Goal: Information Seeking & Learning: Learn about a topic

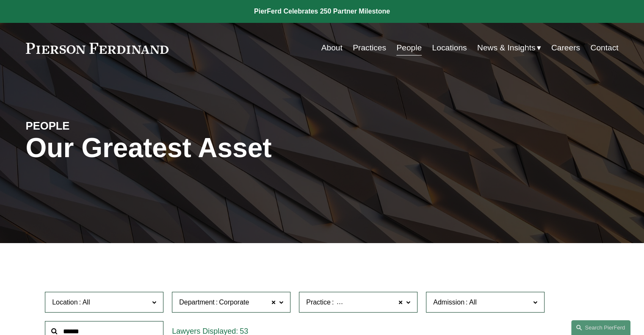
click at [411, 49] on link "People" at bounding box center [408, 48] width 25 height 16
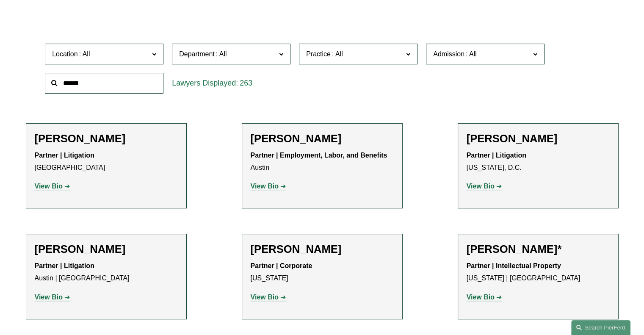
scroll to position [179, 0]
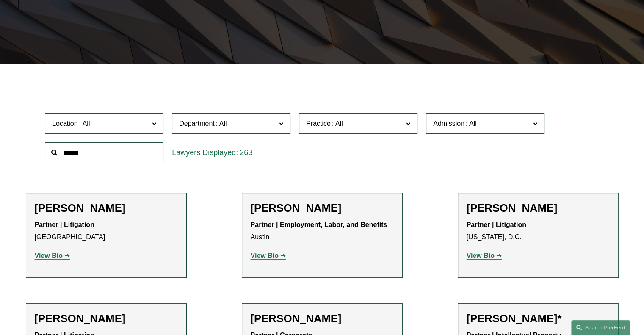
click at [252, 121] on span "Department" at bounding box center [227, 123] width 97 height 11
click at [0, 0] on link "Litigation" at bounding box center [0, 0] width 0 height 0
click at [326, 127] on span "Practice" at bounding box center [318, 123] width 25 height 7
drag, startPoint x: 418, startPoint y: 142, endPoint x: 417, endPoint y: 147, distance: 4.7
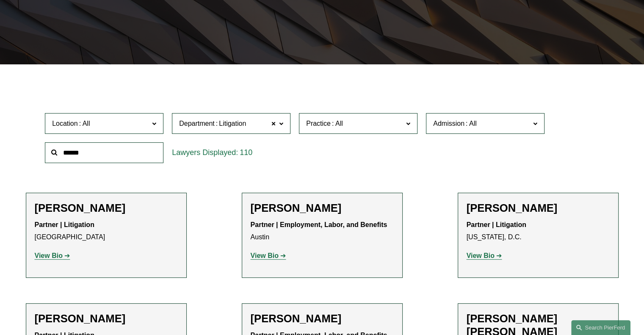
click at [0, 0] on ul "All Antitrust Counseling Appellate Arbitration and Mediation Banking and Financ…" at bounding box center [0, 0] width 0 height 0
click at [0, 0] on link "Civil Pretrial and Trial Services" at bounding box center [0, 0] width 0 height 0
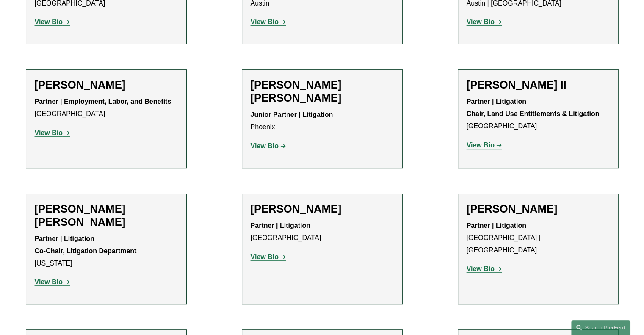
scroll to position [420, 0]
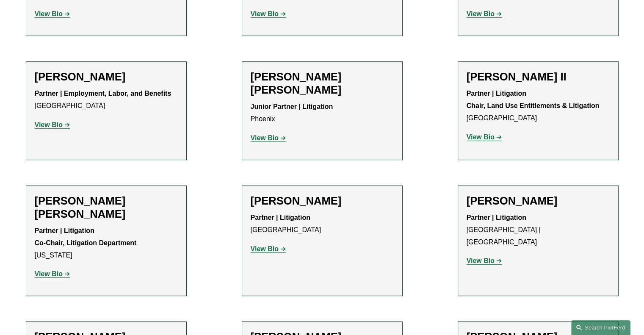
click at [268, 134] on strong "View Bio" at bounding box center [265, 137] width 28 height 7
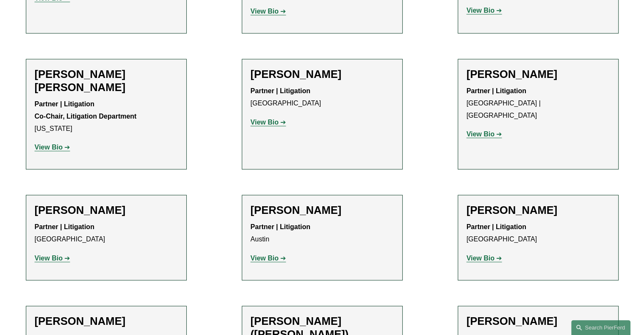
scroll to position [542, 0]
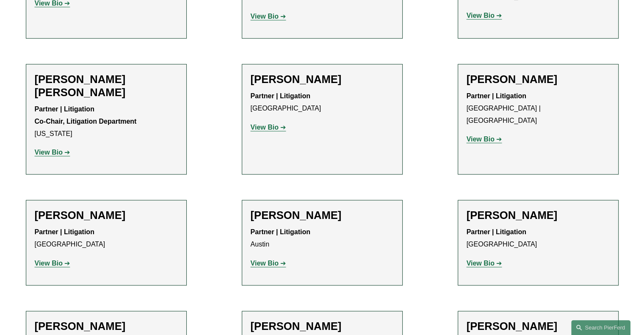
click at [492, 133] on p "View Bio" at bounding box center [538, 139] width 143 height 12
click at [484, 136] on strong "View Bio" at bounding box center [481, 139] width 28 height 7
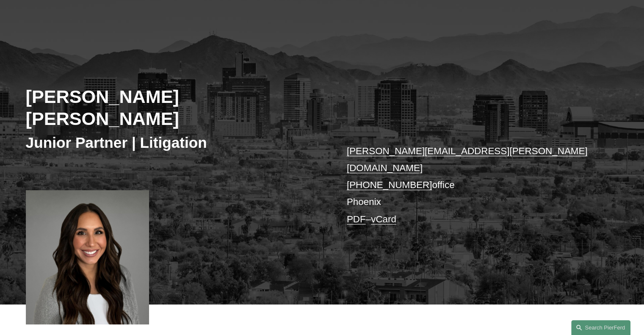
scroll to position [57, 0]
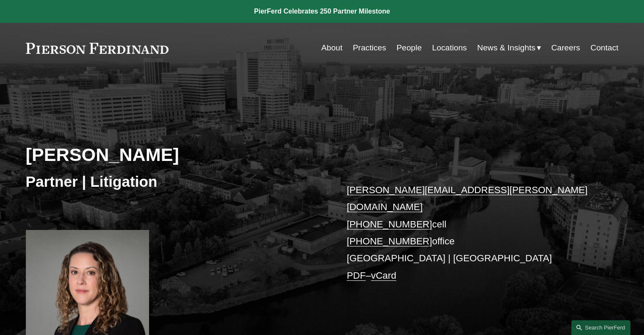
drag, startPoint x: 644, startPoint y: 46, endPoint x: 643, endPoint y: 67, distance: 21.2
click at [643, 67] on div "Skip to Content About Practices People Locations" at bounding box center [322, 48] width 644 height 50
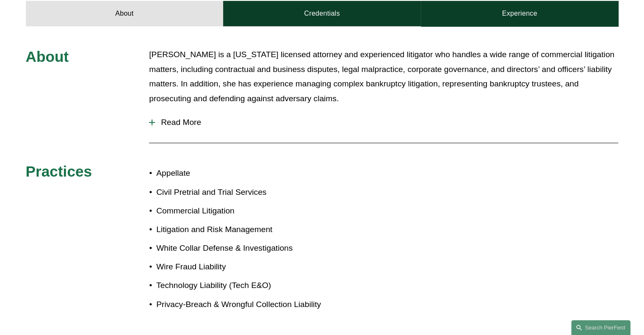
scroll to position [376, 0]
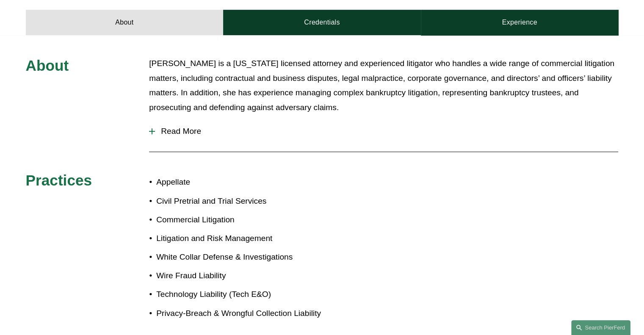
click at [198, 127] on span "Read More" at bounding box center [386, 131] width 463 height 9
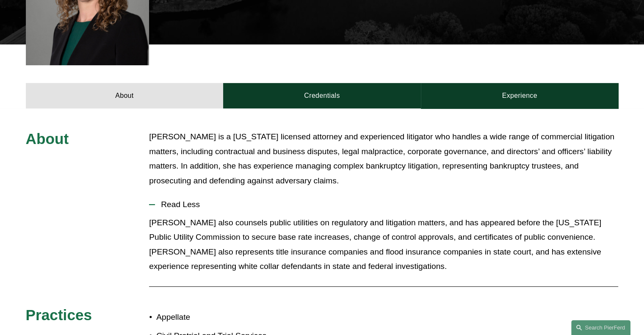
scroll to position [307, 0]
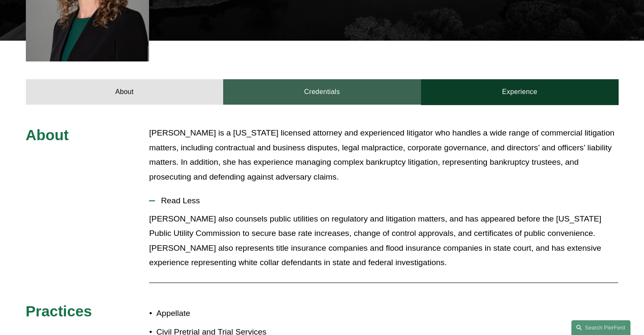
click at [332, 81] on link "Credentials" at bounding box center [322, 91] width 198 height 25
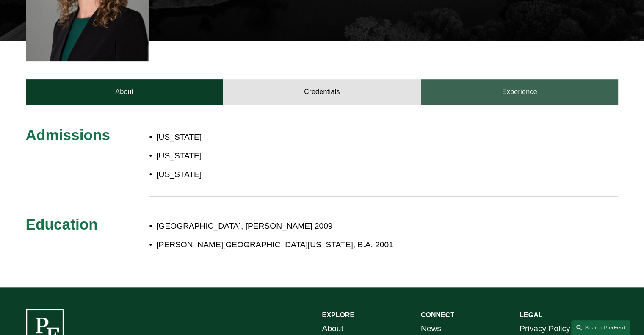
click at [516, 83] on link "Experience" at bounding box center [520, 91] width 198 height 25
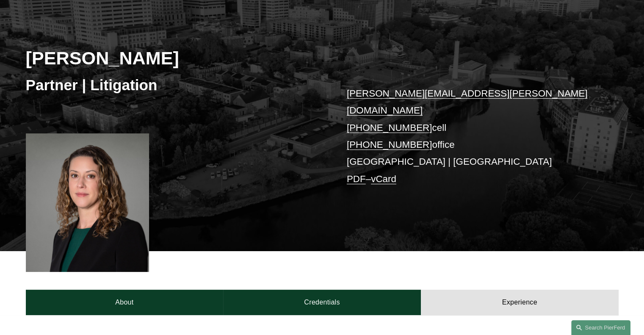
scroll to position [84, 0]
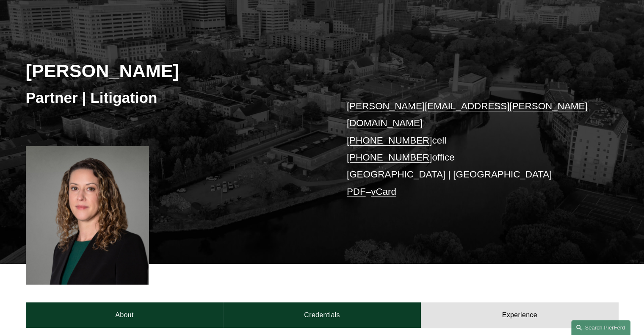
drag, startPoint x: 165, startPoint y: 71, endPoint x: 33, endPoint y: 70, distance: 132.1
click at [33, 70] on h2 "[PERSON_NAME]" at bounding box center [174, 71] width 296 height 22
copy h2 "[PERSON_NAME]"
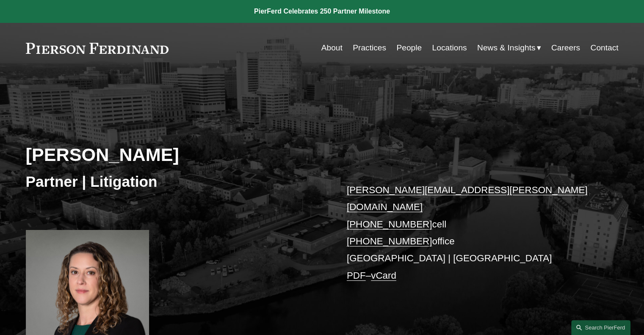
click at [369, 50] on link "Practices" at bounding box center [369, 48] width 33 height 16
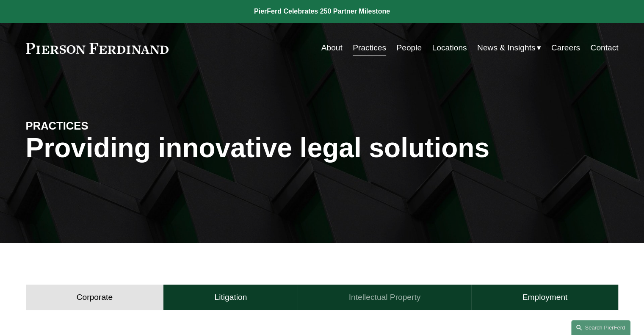
click at [376, 294] on h4 "Intellectual Property" at bounding box center [385, 297] width 72 height 10
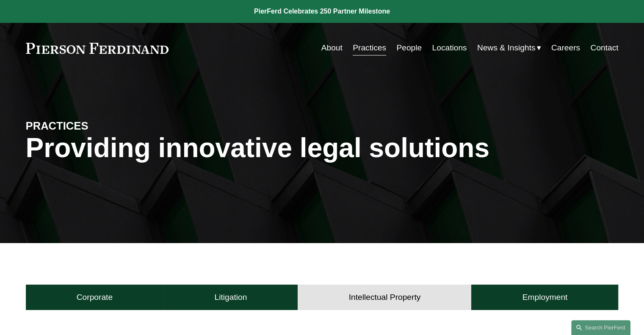
click at [409, 49] on link "People" at bounding box center [408, 48] width 25 height 16
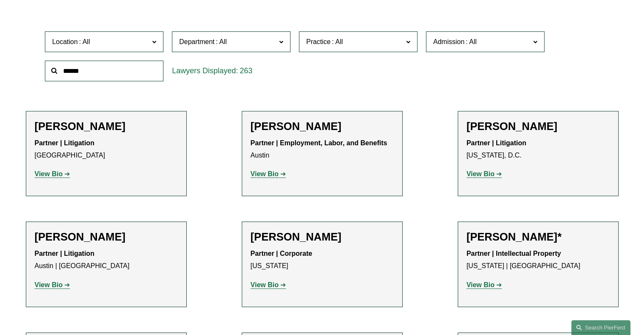
scroll to position [202, 0]
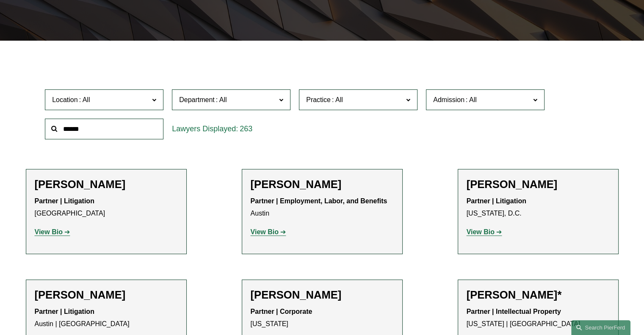
click at [346, 100] on span "Practice" at bounding box center [354, 99] width 97 height 11
drag, startPoint x: 416, startPoint y: 118, endPoint x: 415, endPoint y: 128, distance: 10.7
click at [0, 0] on ul "All Antitrust Counseling Appellate Arbitration and Mediation Banking and Financ…" at bounding box center [0, 0] width 0 height 0
click at [0, 0] on link "[GEOGRAPHIC_DATA]" at bounding box center [0, 0] width 0 height 0
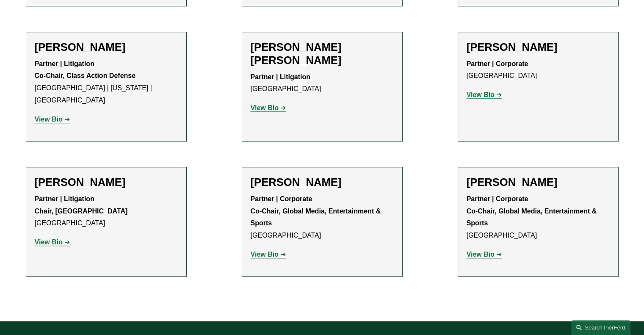
scroll to position [714, 0]
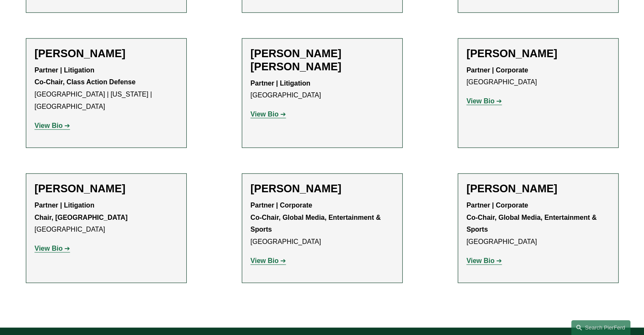
click at [50, 245] on strong "View Bio" at bounding box center [49, 248] width 28 height 7
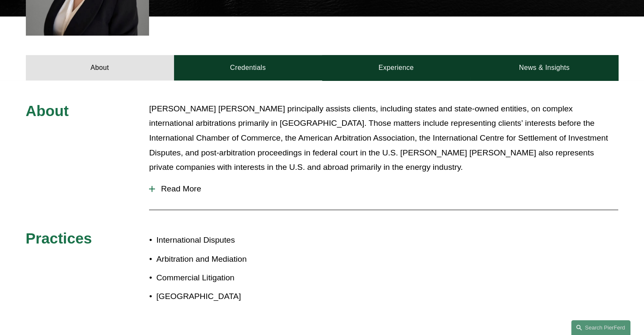
scroll to position [330, 0]
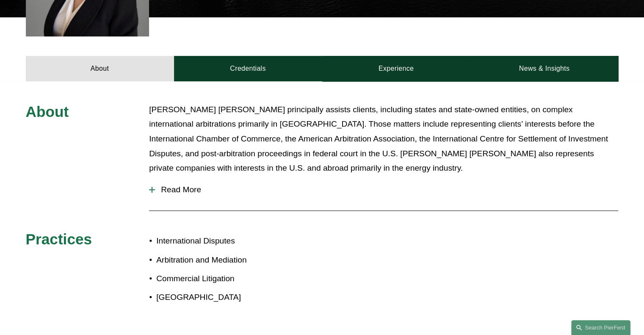
click at [254, 84] on div "About Ms. Rodríguez Pérez principally assists clients, including states and sta…" at bounding box center [322, 210] width 644 height 259
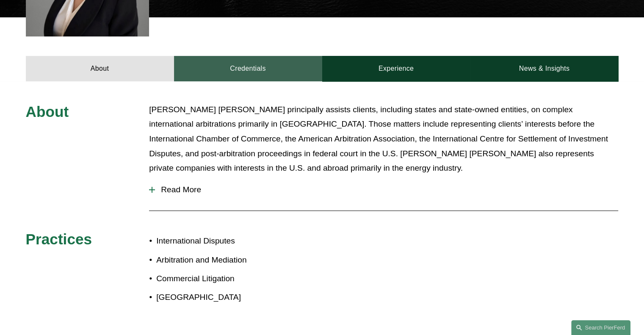
click at [246, 79] on link "Credentials" at bounding box center [248, 68] width 148 height 25
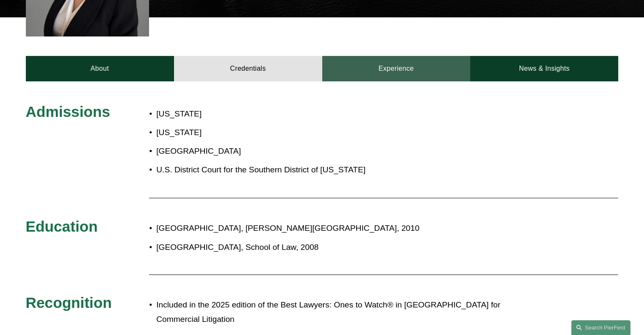
click at [445, 78] on link "Experience" at bounding box center [396, 68] width 148 height 25
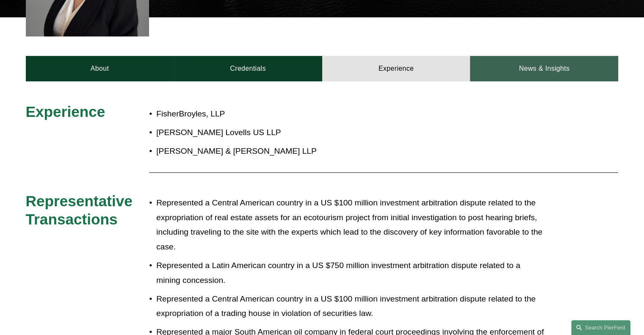
click at [551, 75] on link "News & Insights" at bounding box center [544, 68] width 148 height 25
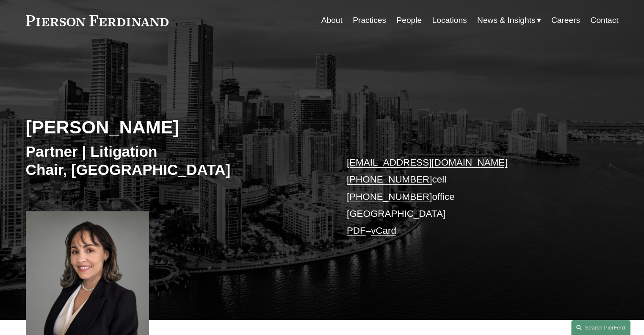
scroll to position [14, 0]
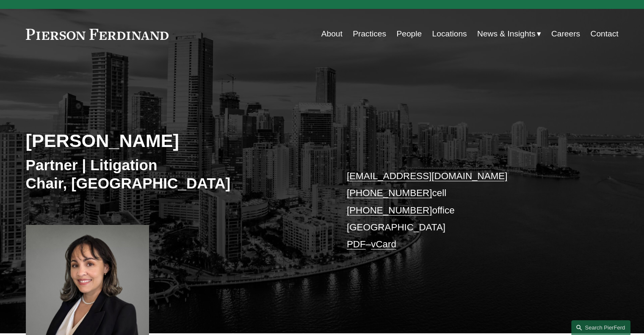
click at [410, 34] on link "People" at bounding box center [408, 34] width 25 height 16
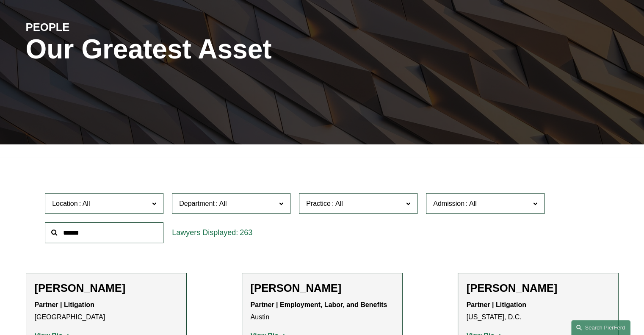
scroll to position [111, 0]
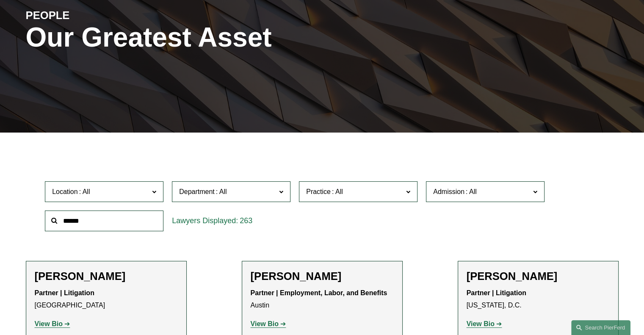
click at [376, 183] on label "Practice" at bounding box center [358, 191] width 119 height 21
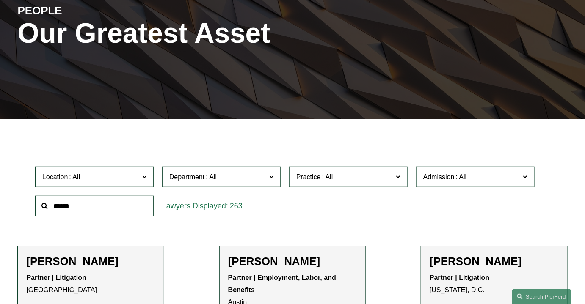
drag, startPoint x: 646, startPoint y: 3, endPoint x: 420, endPoint y: 210, distance: 306.0
click at [420, 210] on div "Location All [GEOGRAPHIC_DATA] [GEOGRAPHIC_DATA] [GEOGRAPHIC_DATA] [GEOGRAPHIC_…" at bounding box center [292, 192] width 523 height 58
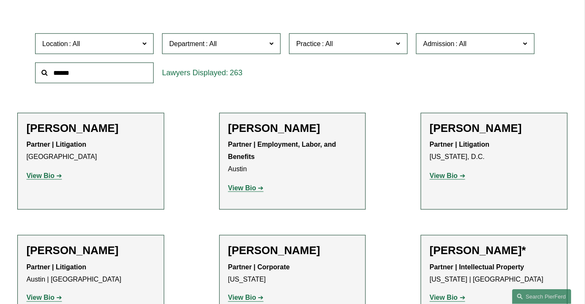
scroll to position [256, 0]
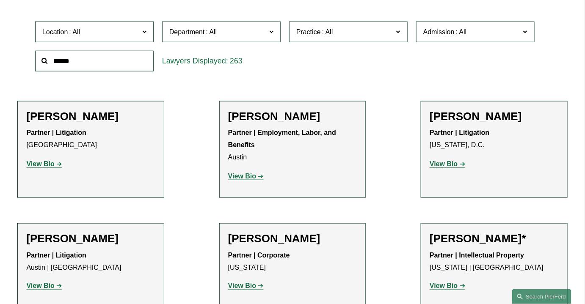
drag, startPoint x: 408, startPoint y: 50, endPoint x: 407, endPoint y: 68, distance: 17.4
click at [0, 0] on ul "All Antitrust Counseling Appellate Arbitration and Mediation Banking and Financ…" at bounding box center [0, 0] width 0 height 0
click at [409, 53] on div "Location All [GEOGRAPHIC_DATA] [GEOGRAPHIC_DATA] [GEOGRAPHIC_DATA] [GEOGRAPHIC_…" at bounding box center [292, 46] width 523 height 58
click at [0, 0] on ul "All Antitrust Counseling Appellate Arbitration and Mediation Banking and Financ…" at bounding box center [0, 0] width 0 height 0
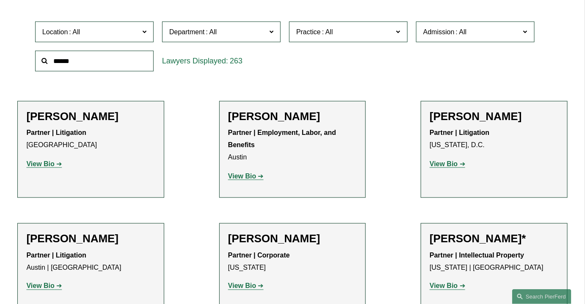
drag, startPoint x: 407, startPoint y: 47, endPoint x: 404, endPoint y: 57, distance: 11.0
click at [0, 0] on ul "All Antitrust Counseling Appellate Arbitration and Mediation Banking and Financ…" at bounding box center [0, 0] width 0 height 0
click at [0, 0] on link "Intellectual Property Litigation" at bounding box center [0, 0] width 0 height 0
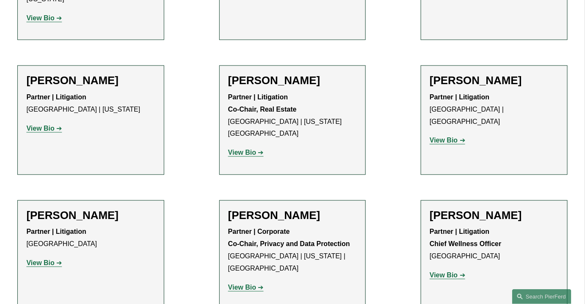
scroll to position [534, 0]
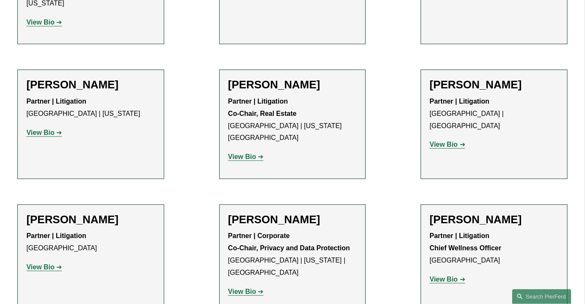
click at [53, 130] on strong "View Bio" at bounding box center [40, 133] width 28 height 7
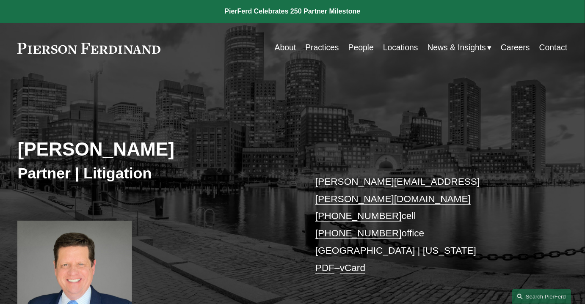
click at [581, 60] on div "Skip to Content About Practices People Locations" at bounding box center [292, 48] width 585 height 50
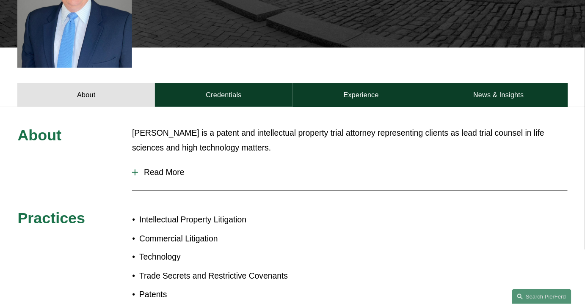
scroll to position [288, 0]
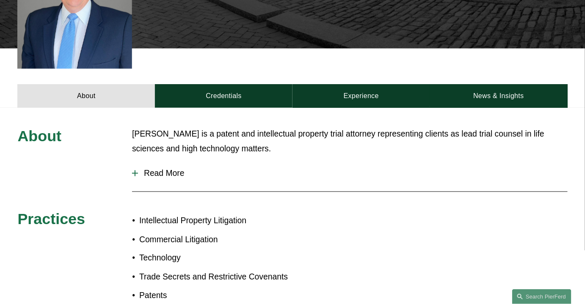
click at [170, 169] on span "Read More" at bounding box center [352, 173] width 429 height 9
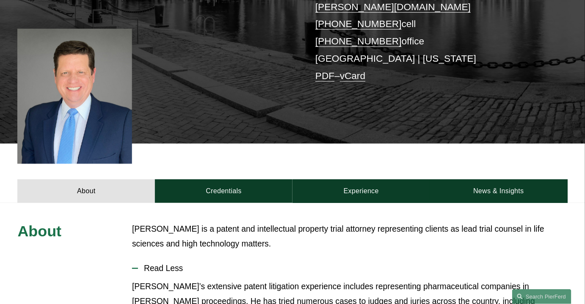
scroll to position [191, 0]
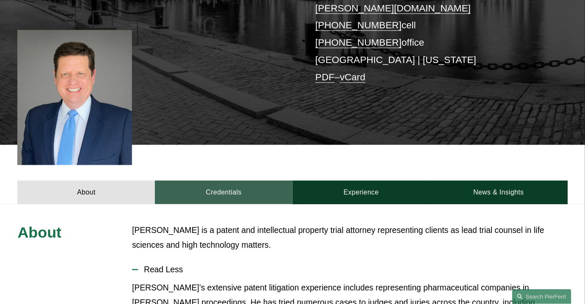
click at [216, 181] on link "Credentials" at bounding box center [224, 193] width 138 height 24
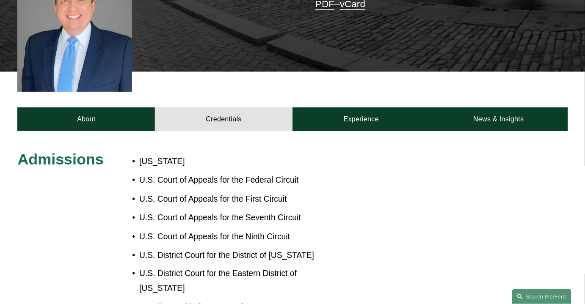
scroll to position [266, 0]
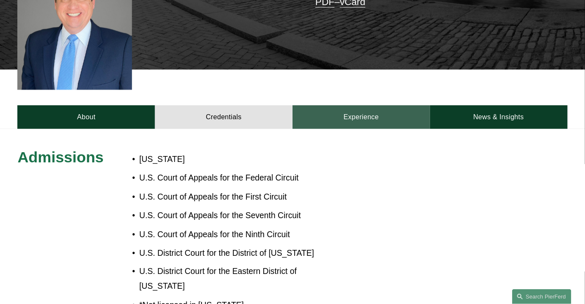
click at [387, 105] on link "Experience" at bounding box center [362, 117] width 138 height 24
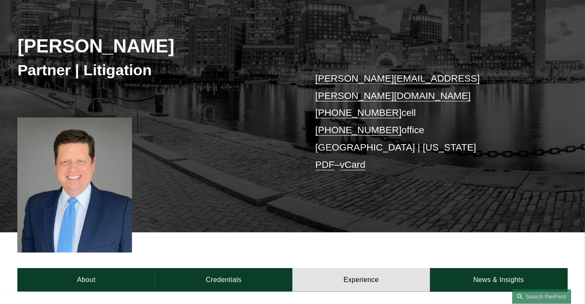
scroll to position [90, 0]
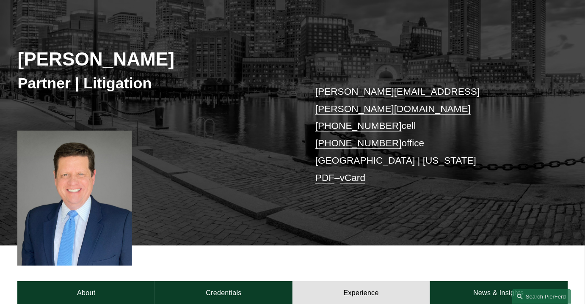
drag, startPoint x: 185, startPoint y: 56, endPoint x: 18, endPoint y: 63, distance: 167.4
click at [18, 63] on h2 "[PERSON_NAME]" at bounding box center [154, 59] width 275 height 23
copy h2 "[PERSON_NAME]"
